Goal: Task Accomplishment & Management: Use online tool/utility

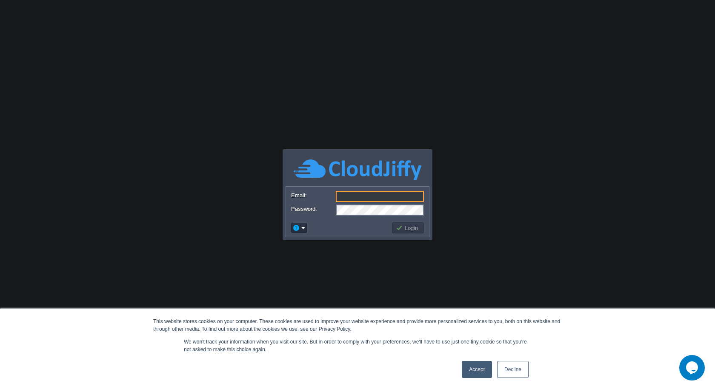
click at [364, 195] on input "Email:" at bounding box center [380, 196] width 88 height 11
type input "[PERSON_NAME][EMAIL_ADDRESS][DOMAIN_NAME]"
click at [407, 229] on button "Login" at bounding box center [408, 228] width 25 height 8
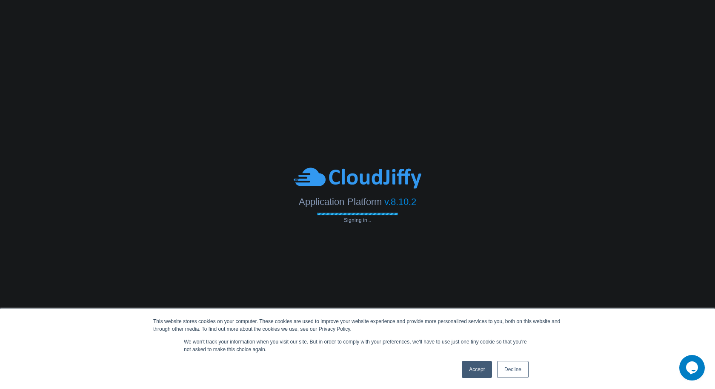
click at [474, 369] on link "Accept" at bounding box center [477, 369] width 30 height 17
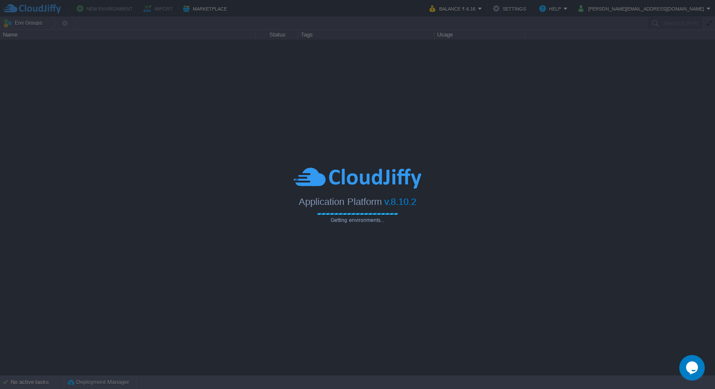
type input "Search (Ctrl+F)"
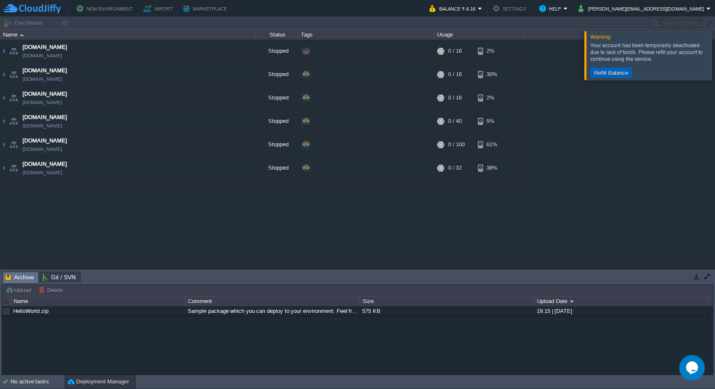
click at [612, 71] on button "Refill Balance" at bounding box center [611, 73] width 39 height 8
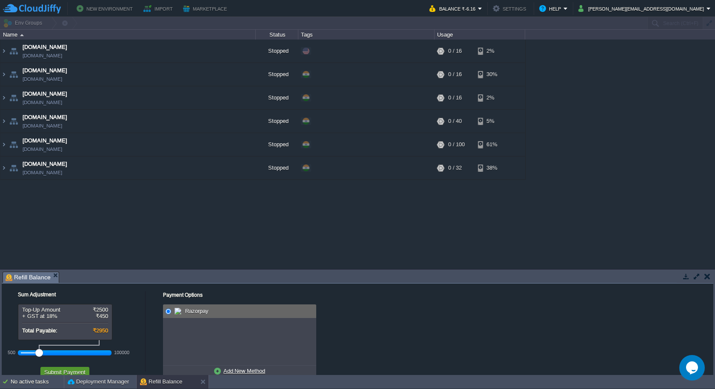
click at [78, 370] on button "Submit Payment" at bounding box center [65, 373] width 46 height 8
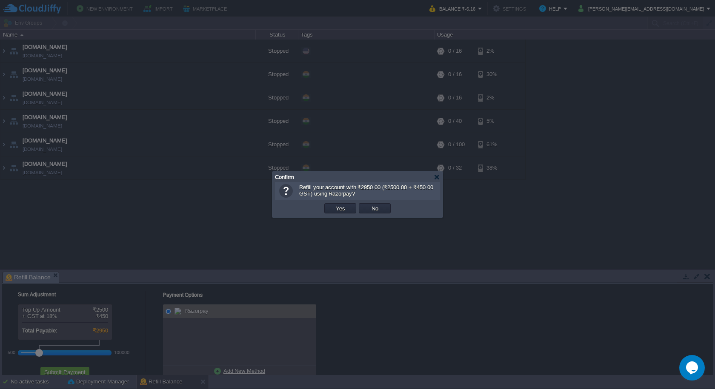
click at [342, 214] on td "Yes" at bounding box center [340, 208] width 34 height 13
click at [346, 206] on button "Yes" at bounding box center [340, 209] width 14 height 8
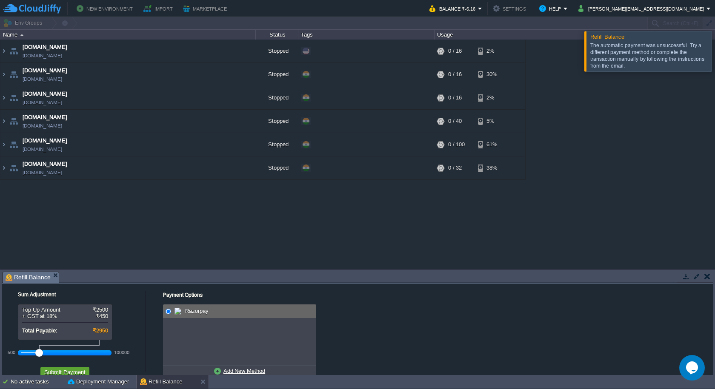
scroll to position [20, 0]
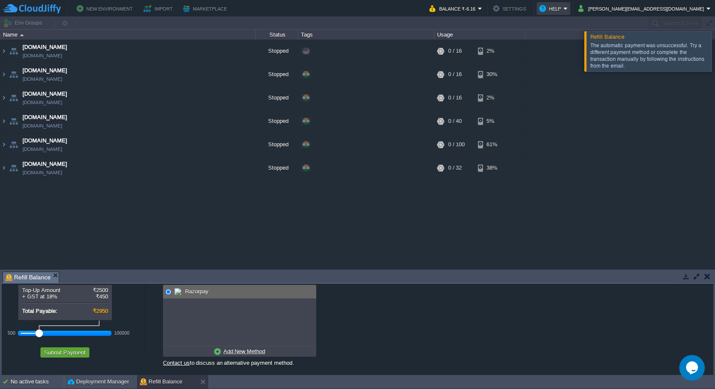
click at [564, 10] on button "Help" at bounding box center [551, 8] width 24 height 10
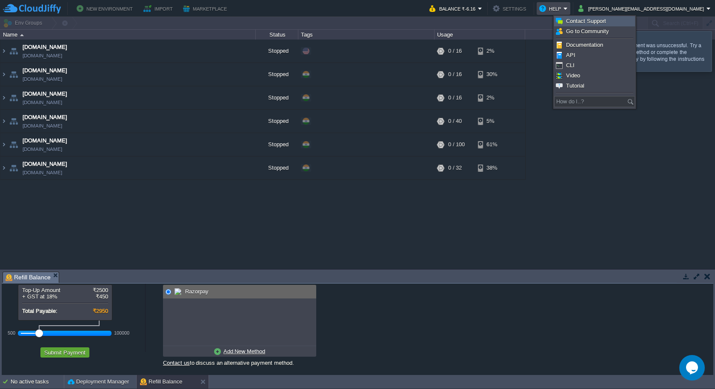
click at [605, 24] on span "Contact Support" at bounding box center [586, 21] width 40 height 6
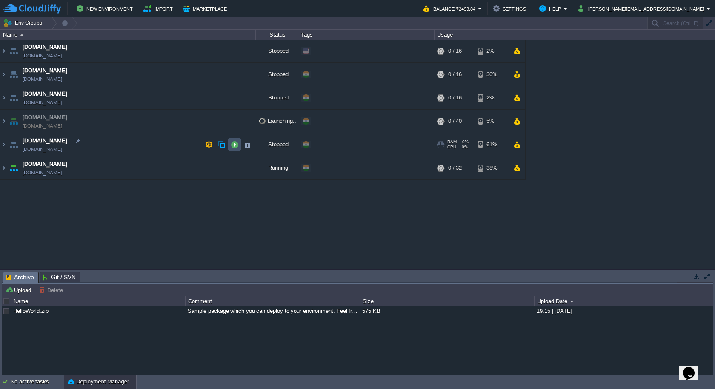
click at [234, 146] on button "button" at bounding box center [235, 145] width 8 height 8
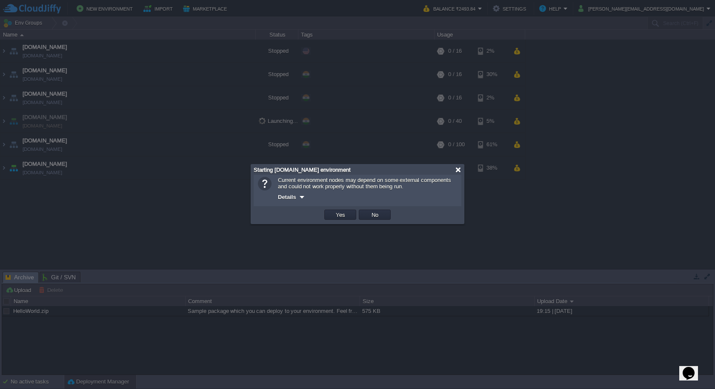
click at [458, 169] on div at bounding box center [458, 170] width 6 height 6
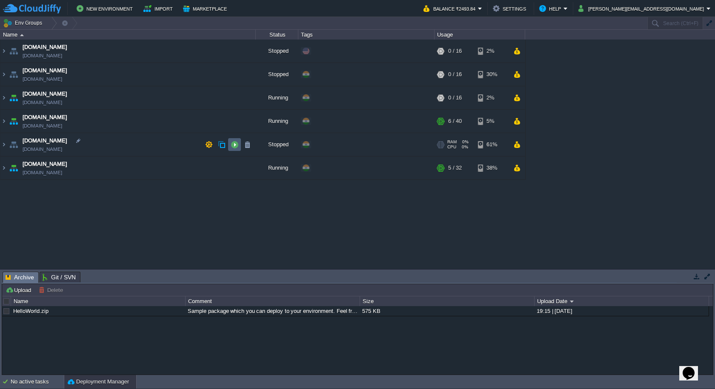
click at [240, 142] on td at bounding box center [234, 144] width 13 height 13
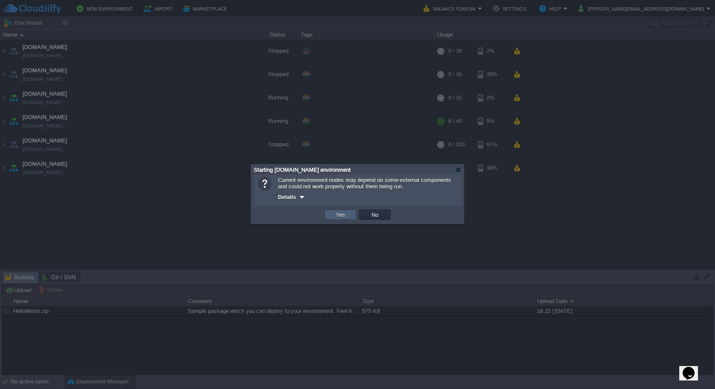
click at [346, 215] on button "Yes" at bounding box center [340, 215] width 14 height 8
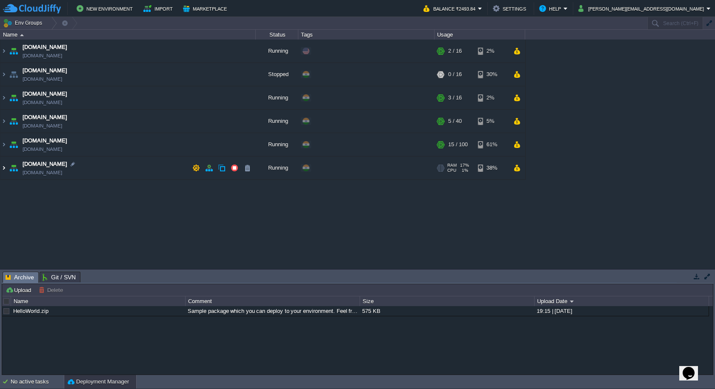
click at [5, 169] on img at bounding box center [3, 168] width 7 height 23
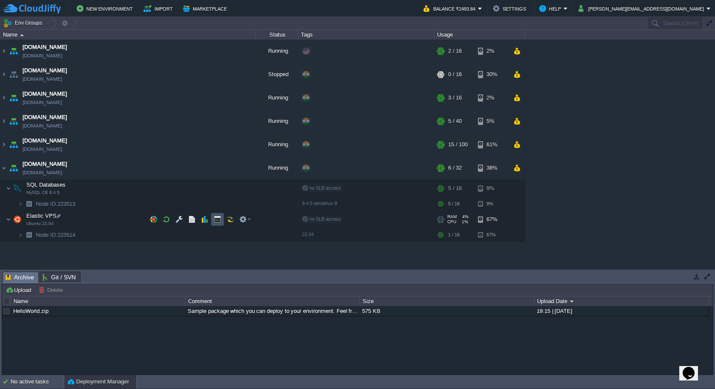
click at [217, 222] on button "button" at bounding box center [218, 220] width 8 height 8
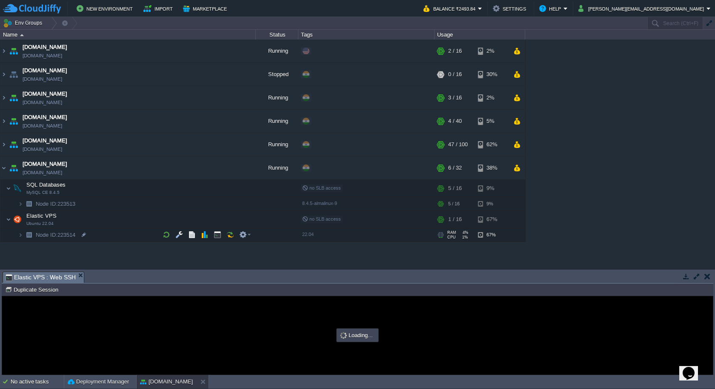
type input "#000000"
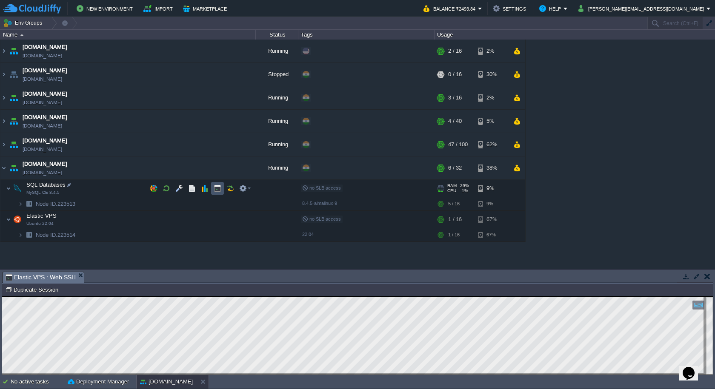
click at [215, 190] on button "button" at bounding box center [218, 189] width 8 height 8
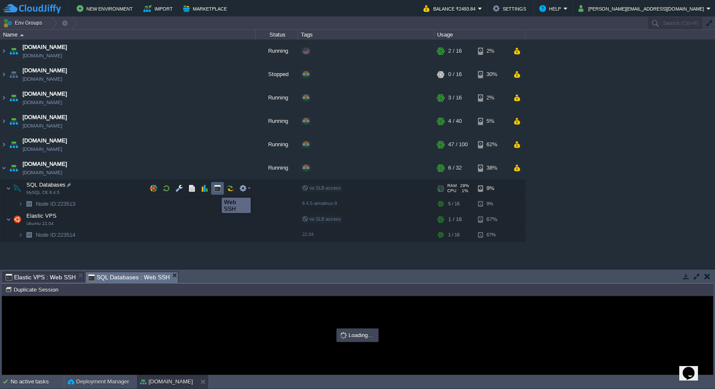
type input "#000000"
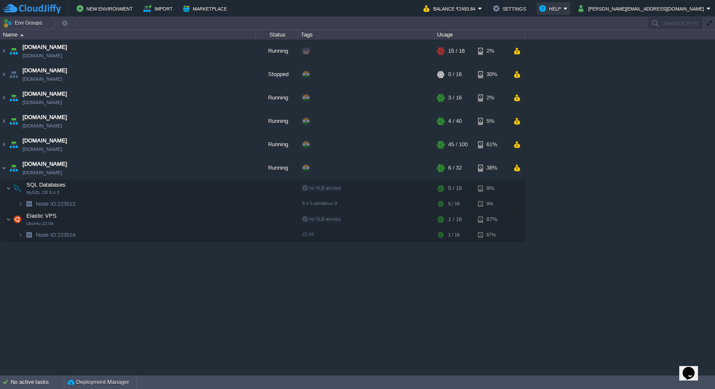
click at [564, 9] on button "Help" at bounding box center [551, 8] width 24 height 10
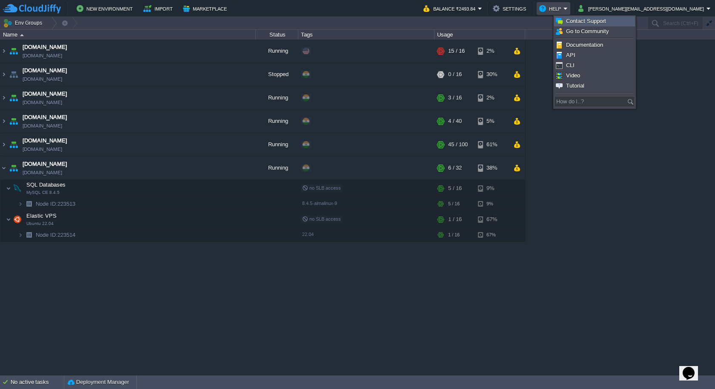
click at [601, 22] on span "Contact Support" at bounding box center [586, 21] width 40 height 6
